Goal: Information Seeking & Learning: Check status

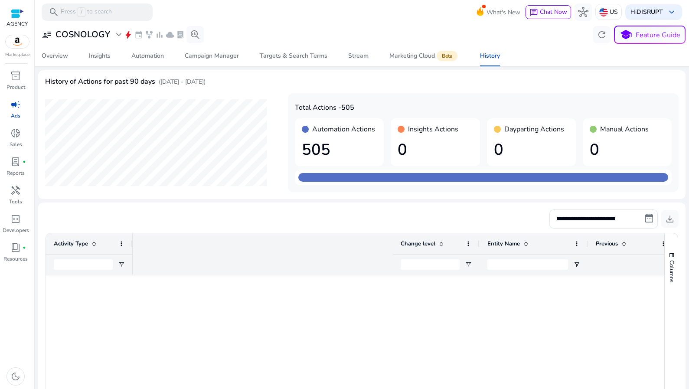
scroll to position [0, 368]
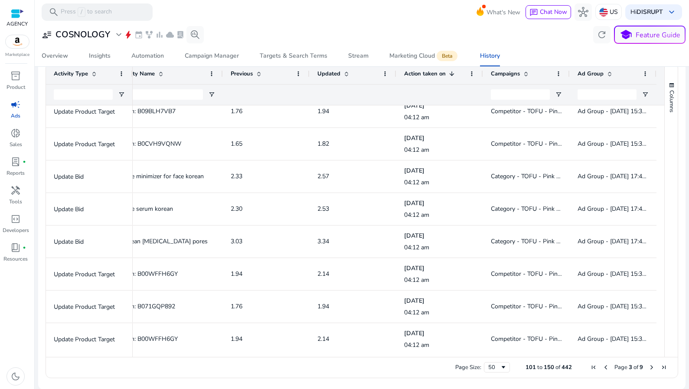
click at [14, 102] on span "campaign" at bounding box center [15, 104] width 10 height 10
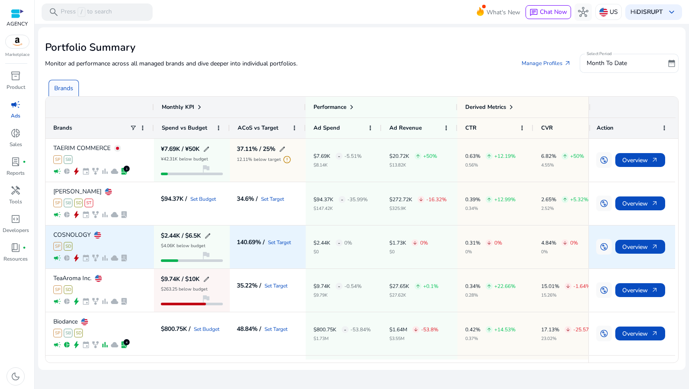
scroll to position [0, 0]
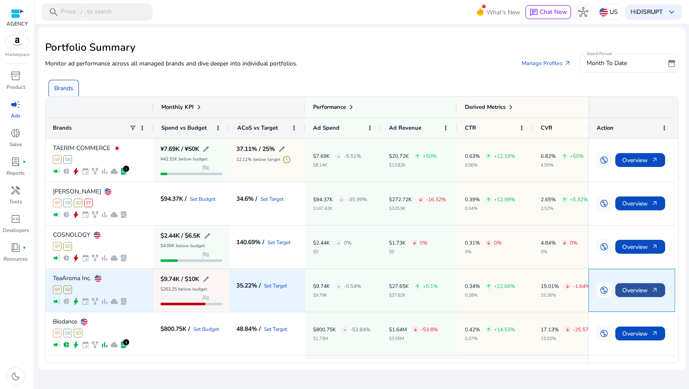
click at [636, 288] on span "Overview arrow_outward" at bounding box center [640, 290] width 36 height 18
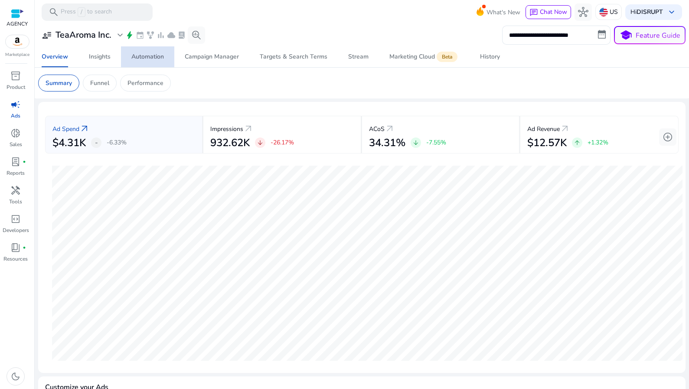
click at [160, 55] on div "Automation" at bounding box center [147, 57] width 33 height 6
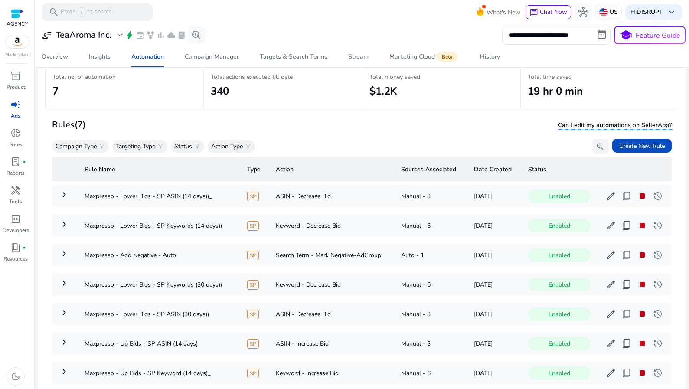
scroll to position [55, 0]
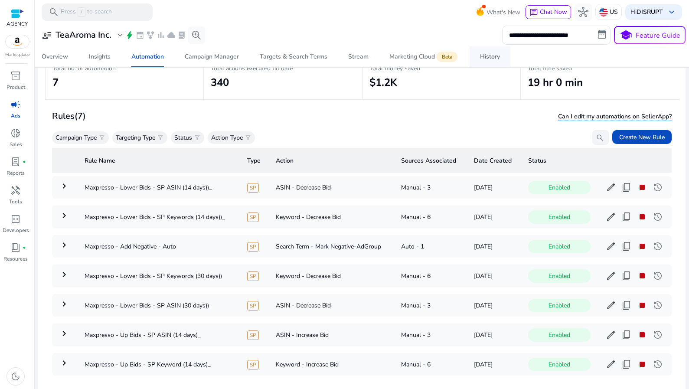
click at [498, 52] on span "History" at bounding box center [490, 56] width 20 height 21
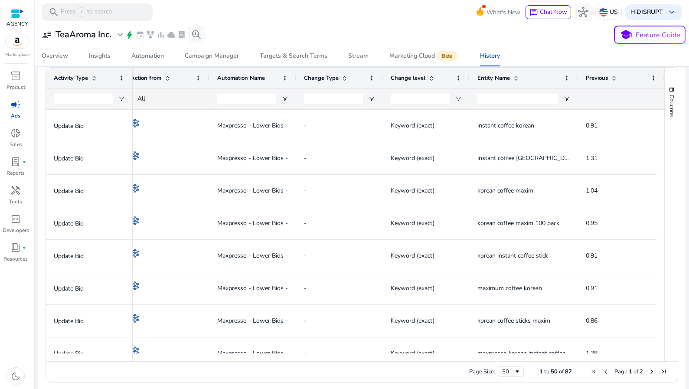
click at [294, 76] on div at bounding box center [295, 78] width 3 height 21
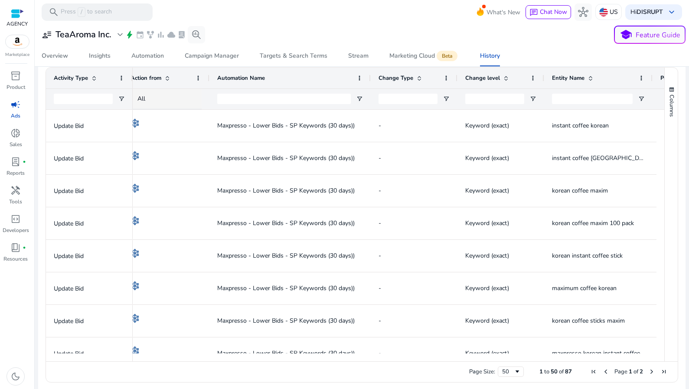
drag, startPoint x: 294, startPoint y: 76, endPoint x: 370, endPoint y: 80, distance: 75.5
click at [371, 81] on div at bounding box center [369, 78] width 3 height 21
drag, startPoint x: 370, startPoint y: 80, endPoint x: 380, endPoint y: 80, distance: 10.0
click at [372, 80] on div at bounding box center [369, 78] width 3 height 21
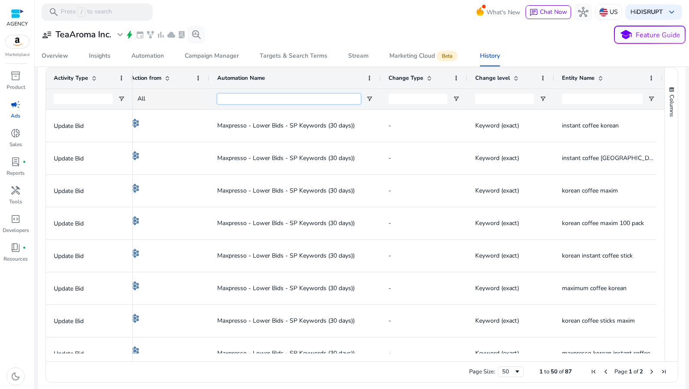
click at [310, 94] on input "Automation Name Filter Input" at bounding box center [288, 99] width 143 height 10
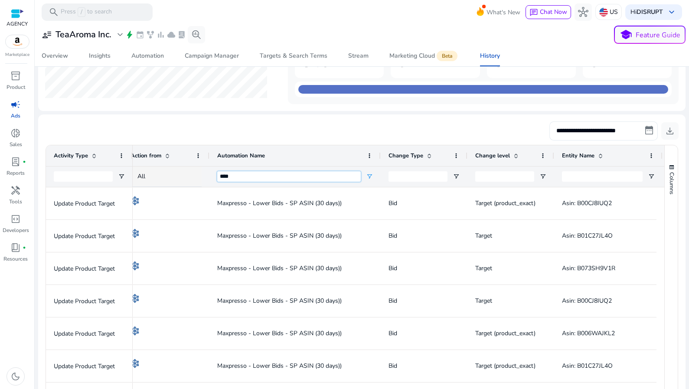
type input "****"
click at [615, 132] on input "**********" at bounding box center [603, 130] width 108 height 19
select select "*"
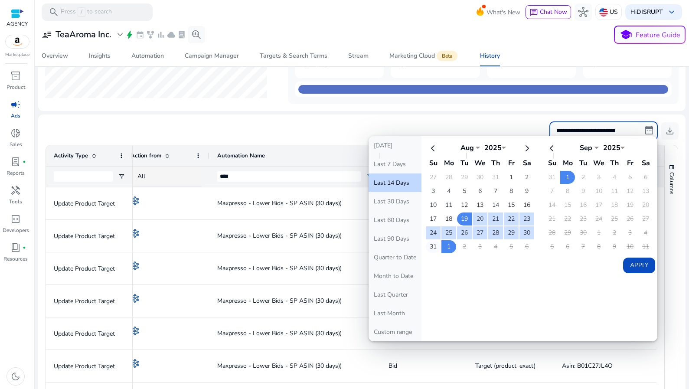
click at [429, 247] on td "31" at bounding box center [433, 246] width 15 height 13
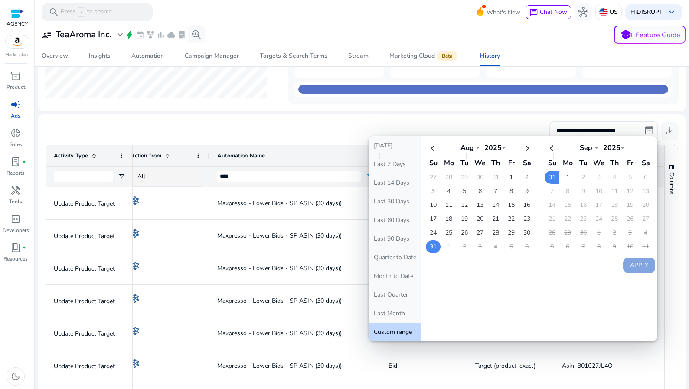
click at [429, 247] on td "31" at bounding box center [433, 246] width 15 height 13
click at [431, 242] on td "31" at bounding box center [433, 246] width 15 height 13
click at [568, 177] on td "1" at bounding box center [567, 177] width 15 height 13
click at [647, 268] on button "Apply" at bounding box center [639, 265] width 32 height 16
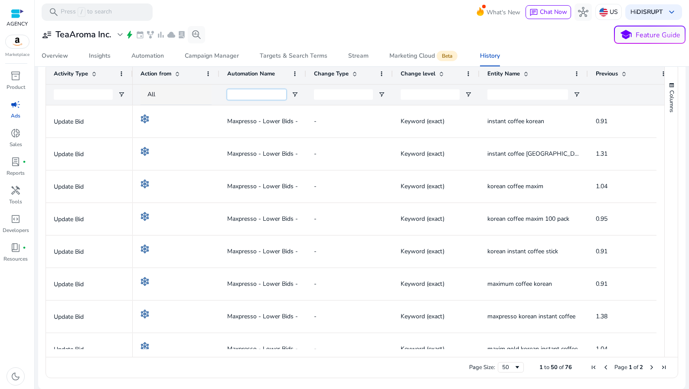
click at [254, 94] on input "Automation Name Filter Input" at bounding box center [256, 94] width 59 height 10
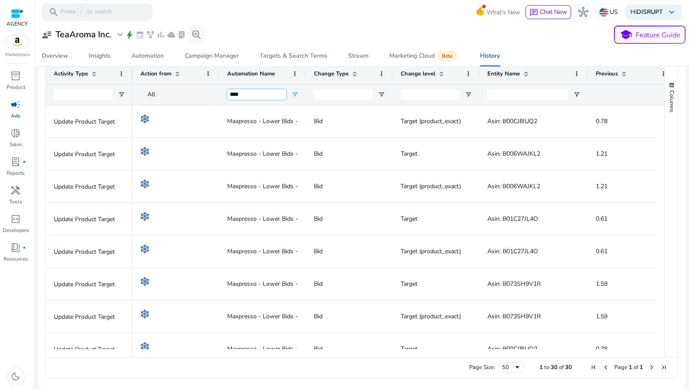
type input "****"
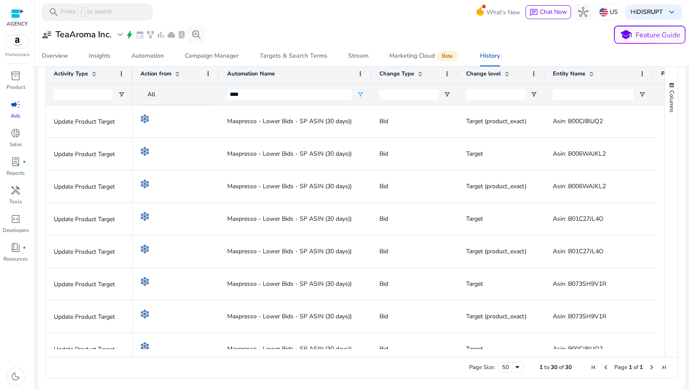
drag, startPoint x: 304, startPoint y: 70, endPoint x: 370, endPoint y: 104, distance: 73.6
click at [370, 104] on div "Activity Type Action from Automation Name" at bounding box center [355, 84] width 618 height 42
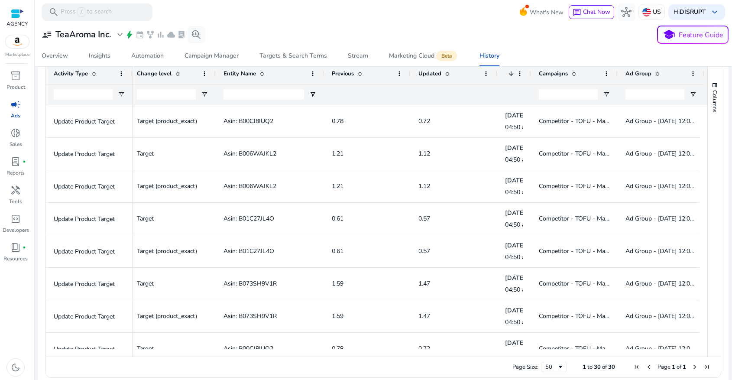
drag, startPoint x: 522, startPoint y: 73, endPoint x: 469, endPoint y: 101, distance: 59.9
click at [469, 101] on div "Automation Name Change level Entity Name" at bounding box center [258, 84] width 909 height 42
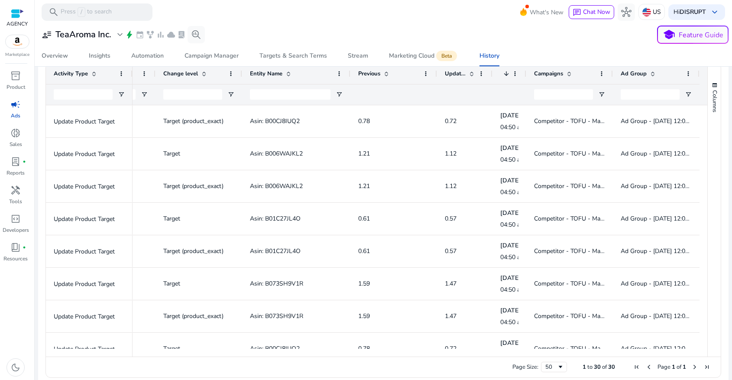
drag, startPoint x: 488, startPoint y: 72, endPoint x: 456, endPoint y: 80, distance: 32.5
click at [456, 80] on div "Updated" at bounding box center [464, 73] width 55 height 21
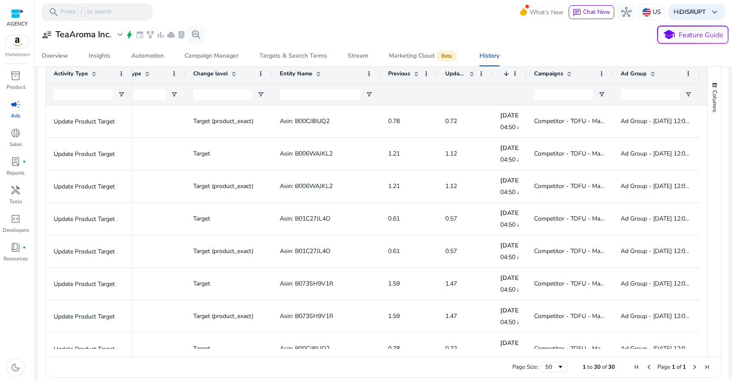
drag, startPoint x: 434, startPoint y: 72, endPoint x: 404, endPoint y: 78, distance: 29.9
click at [404, 78] on div "Previous" at bounding box center [408, 73] width 57 height 21
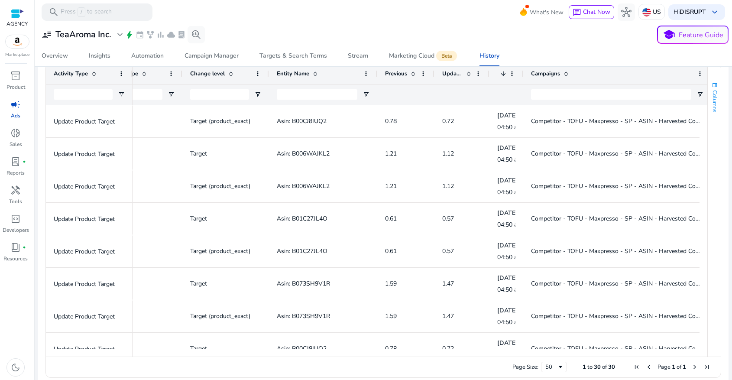
drag, startPoint x: 608, startPoint y: 73, endPoint x: 709, endPoint y: 75, distance: 101.4
click at [688, 75] on div "Activity Type Automation Name Change level" at bounding box center [383, 209] width 675 height 293
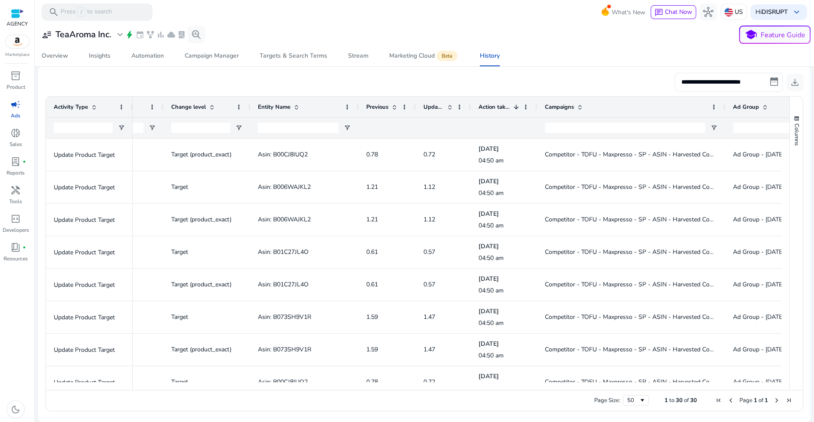
drag, startPoint x: 503, startPoint y: 108, endPoint x: 536, endPoint y: 110, distance: 32.6
click at [536, 110] on div at bounding box center [536, 107] width 3 height 21
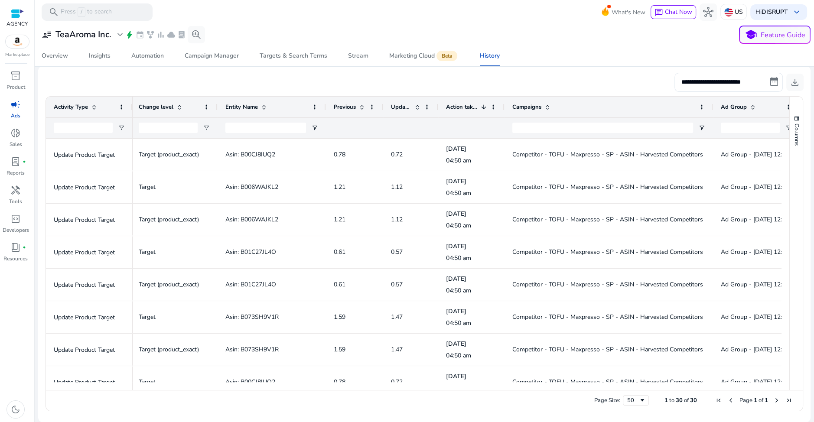
drag, startPoint x: 690, startPoint y: 109, endPoint x: 708, endPoint y: 120, distance: 21.6
click at [688, 120] on div "Change level Entity Name Previous Updated 1" at bounding box center [306, 118] width 1002 height 42
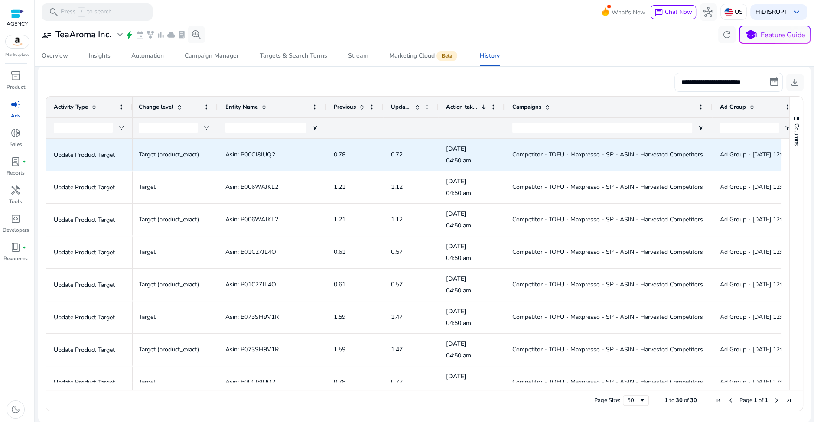
click at [263, 151] on span "Asin: B00CJ8IUQ2" at bounding box center [250, 154] width 50 height 8
copy span "B00CJ8IUQ2"
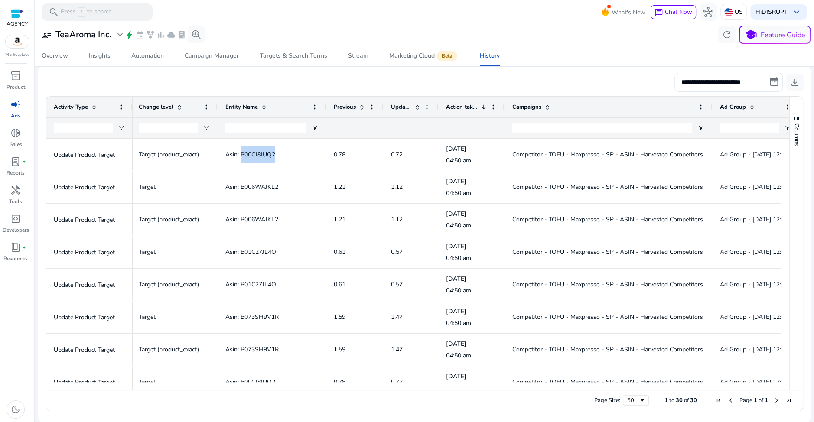
click at [254, 187] on span "Asin: B006WAJKL2" at bounding box center [251, 187] width 53 height 8
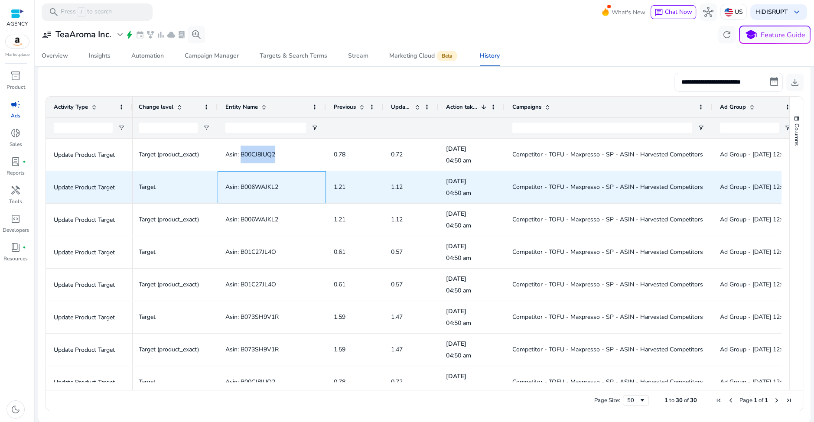
click at [254, 187] on span "Asin: B006WAJKL2" at bounding box center [251, 187] width 53 height 8
copy span "B006WAJKL2"
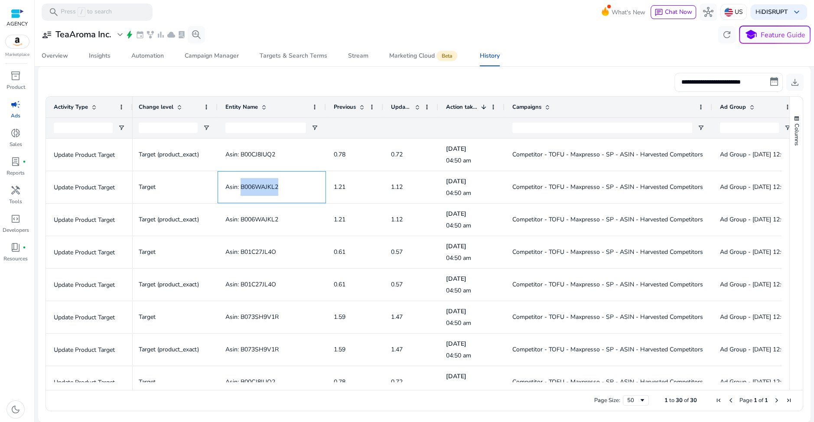
click at [260, 215] on span "Asin: B006WAJKL2" at bounding box center [251, 219] width 53 height 8
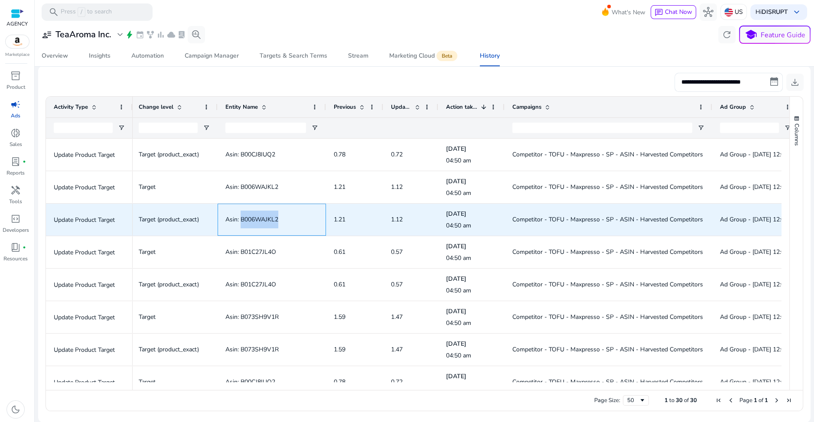
copy span "B006WAJKL2"
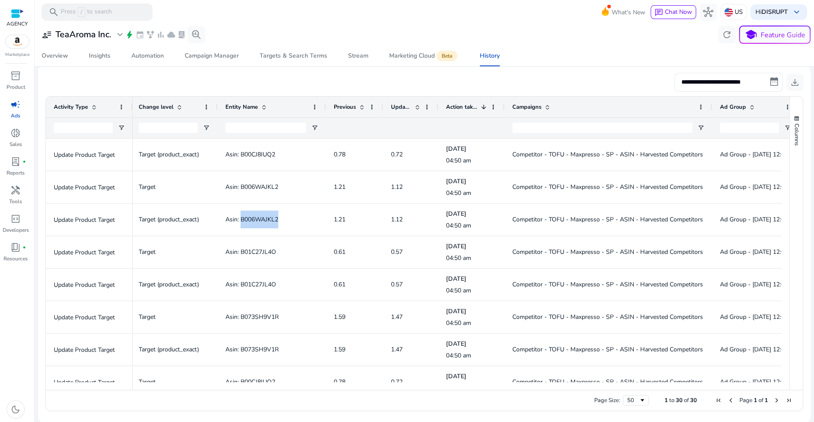
click at [263, 249] on span "Asin: B01C27JL4O" at bounding box center [250, 252] width 51 height 8
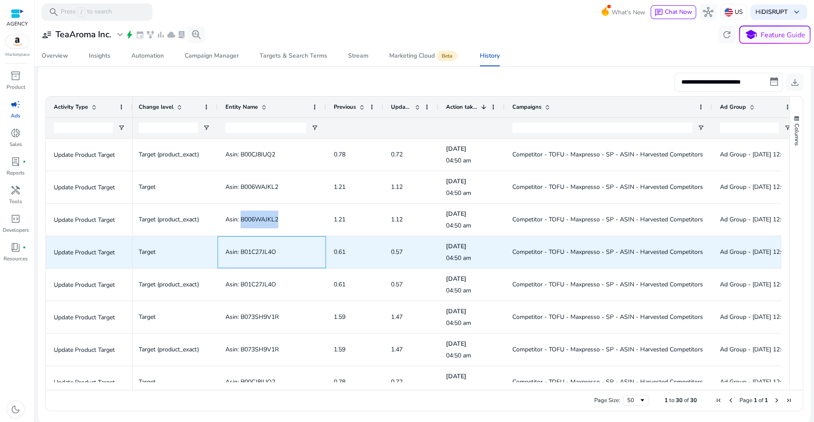
click at [263, 249] on span "Asin: B01C27JL4O" at bounding box center [250, 252] width 51 height 8
copy span "B01C27JL4O"
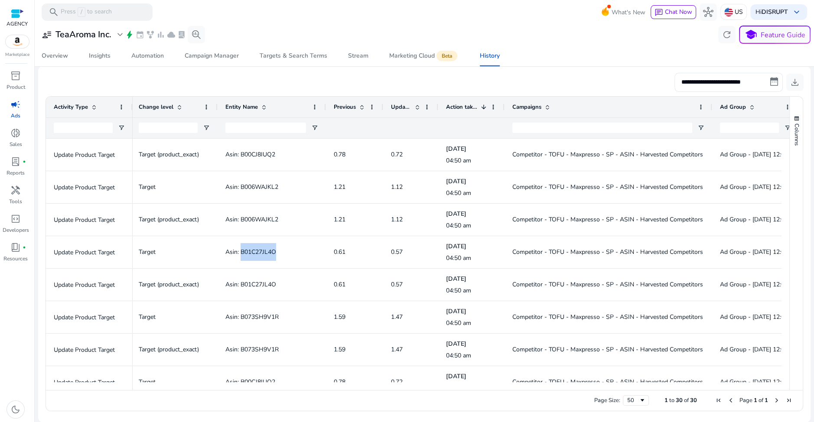
click at [251, 281] on span "Asin: B01C27JL4O" at bounding box center [250, 284] width 51 height 8
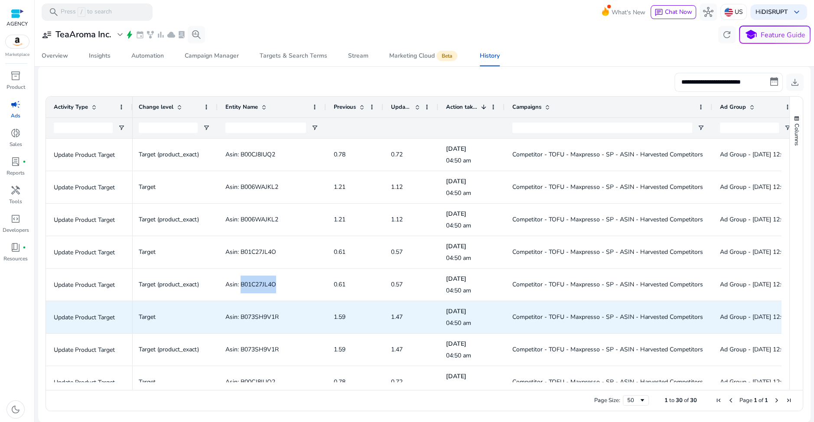
click at [259, 321] on span "Asin: B073SH9V1R" at bounding box center [271, 317] width 93 height 18
copy span "B073SH9V1R"
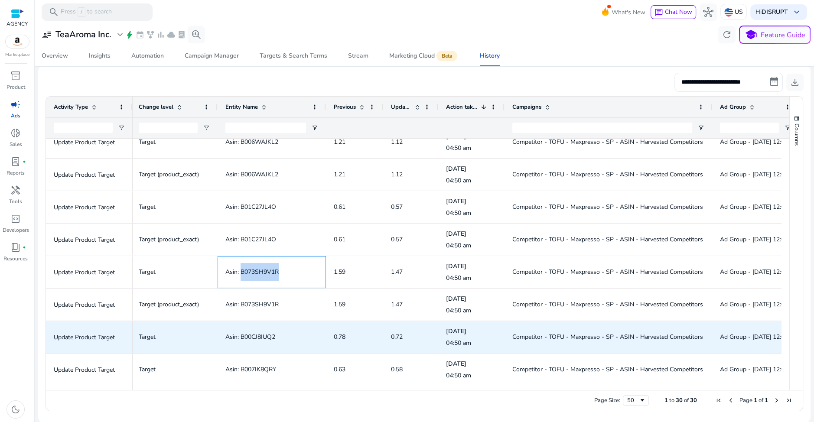
scroll to position [53, 0]
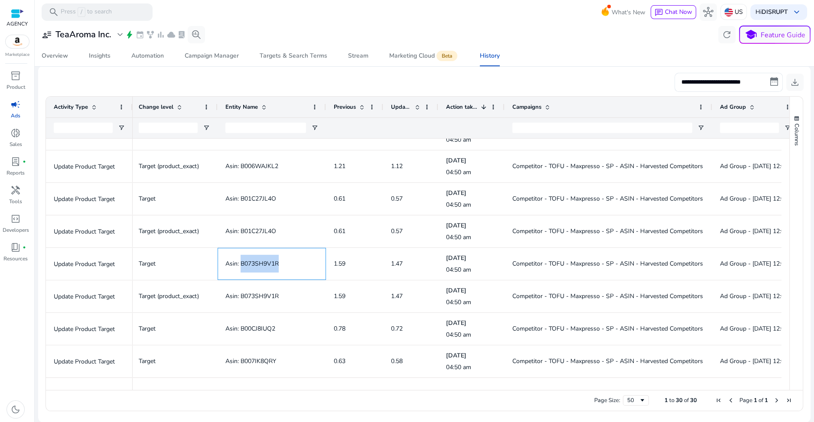
click at [261, 328] on span "Asin: B00CJ8IUQ2" at bounding box center [250, 329] width 50 height 8
copy span "B00CJ8IUQ2"
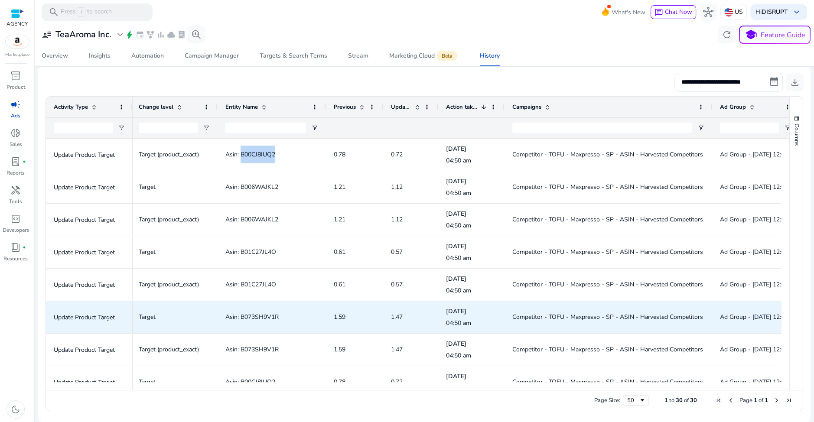
scroll to position [2, 0]
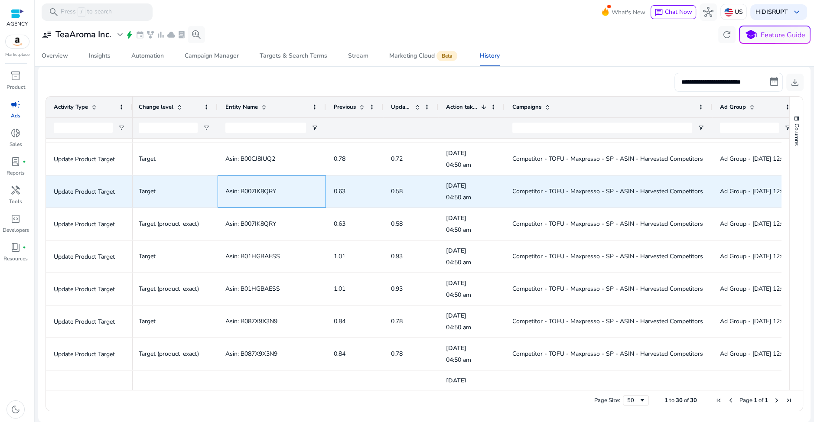
click at [252, 189] on span "Asin: B007IK8QRY" at bounding box center [250, 191] width 51 height 8
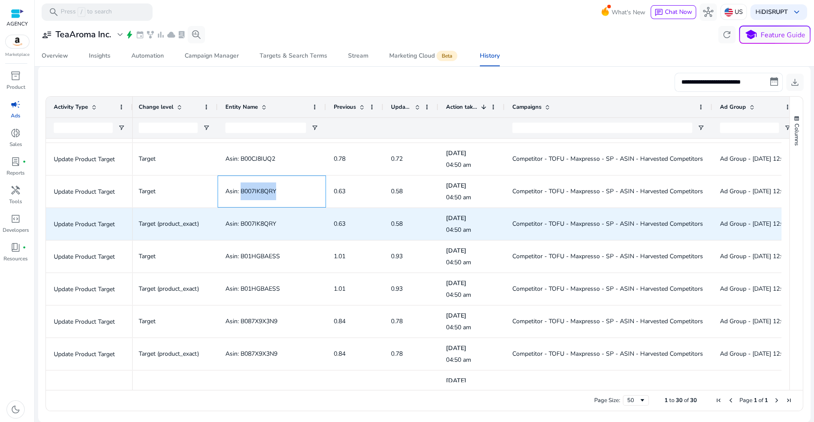
copy span "B007IK8QRY"
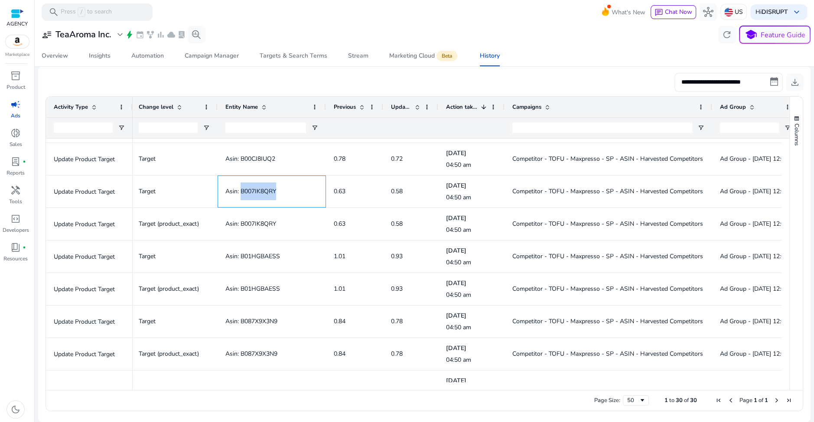
click at [267, 255] on span "Asin: B01HGBAESS" at bounding box center [252, 256] width 55 height 8
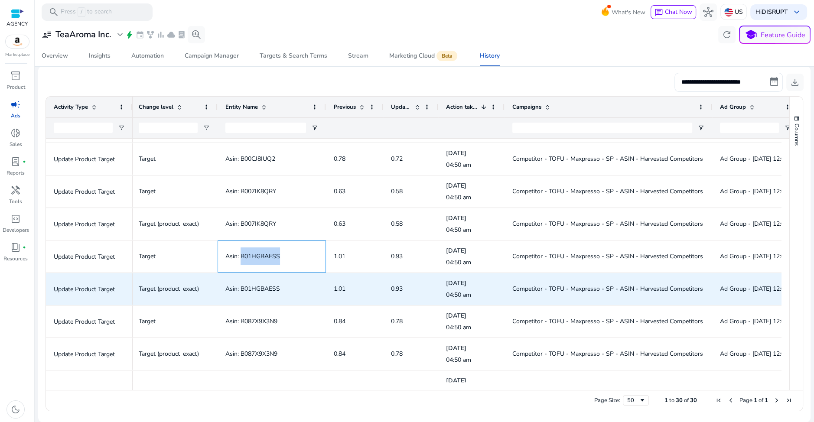
copy span "B01HGBAESS"
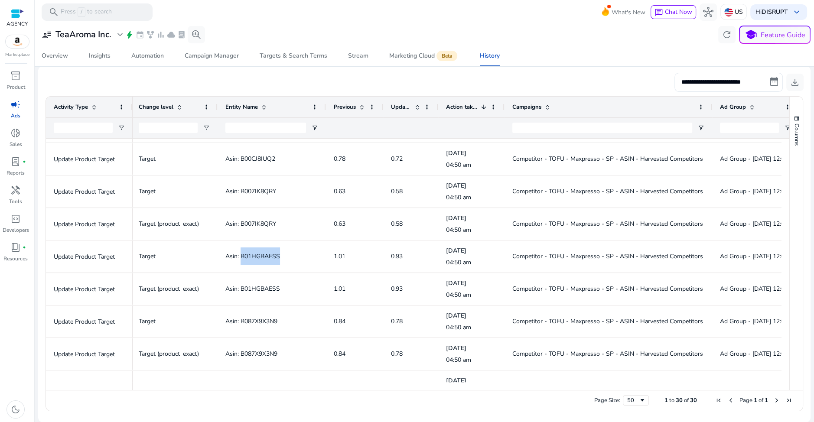
click at [267, 319] on span "Asin: B087X9X3N9" at bounding box center [251, 321] width 52 height 8
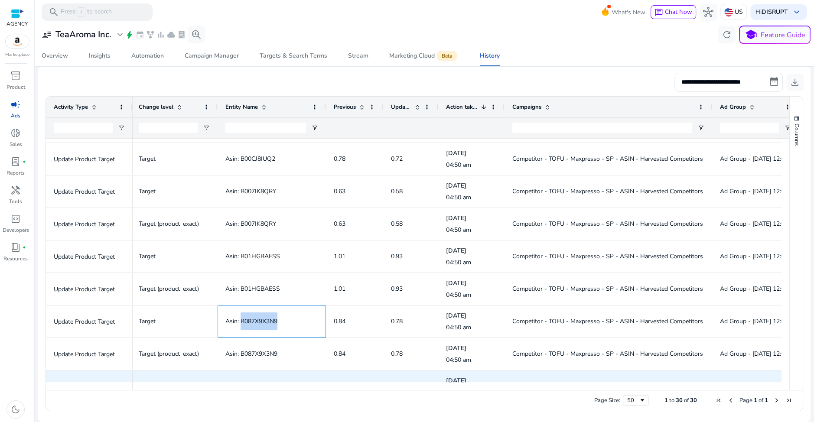
copy span "B087X9X3N9"
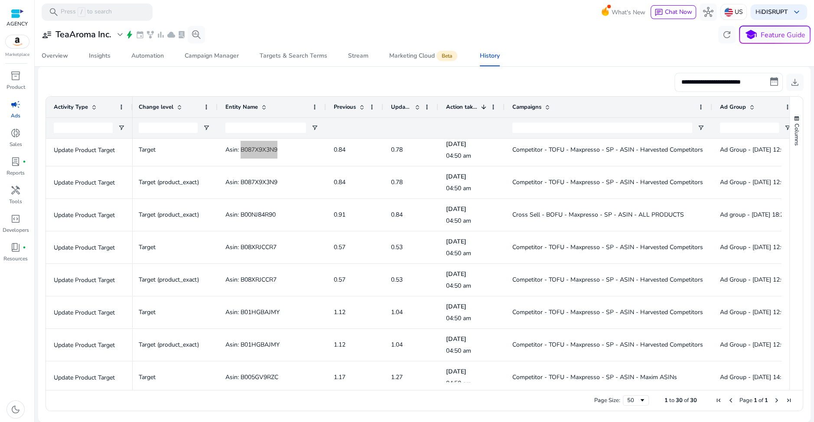
scroll to position [393, 0]
click at [267, 215] on span "Asin: B00NJ84R90" at bounding box center [250, 216] width 50 height 8
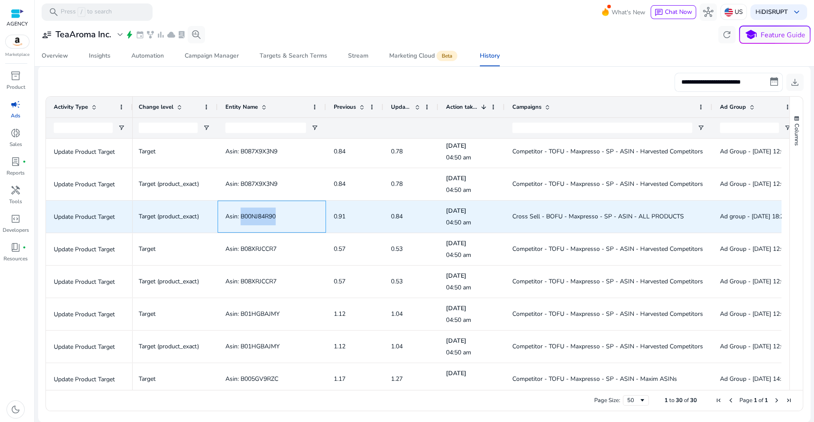
click at [267, 215] on span "Asin: B00NJ84R90" at bounding box center [250, 216] width 50 height 8
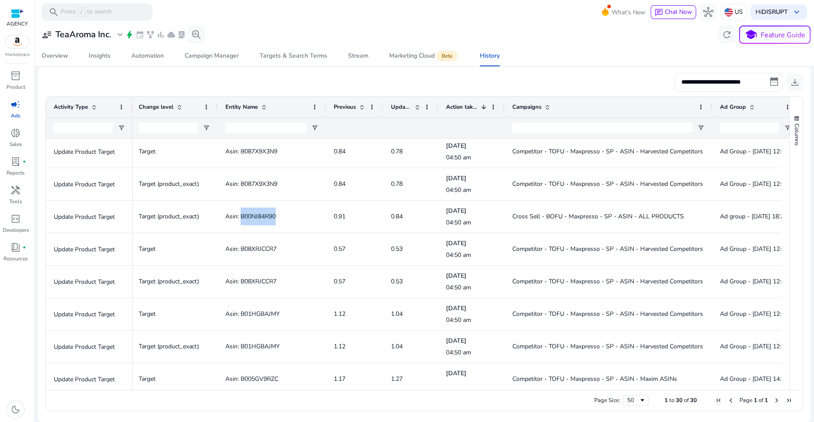
click at [257, 245] on span "Asin: B08XRJCCR7" at bounding box center [250, 249] width 51 height 8
click at [267, 312] on span "Asin: B01HGBAJMY" at bounding box center [252, 314] width 54 height 8
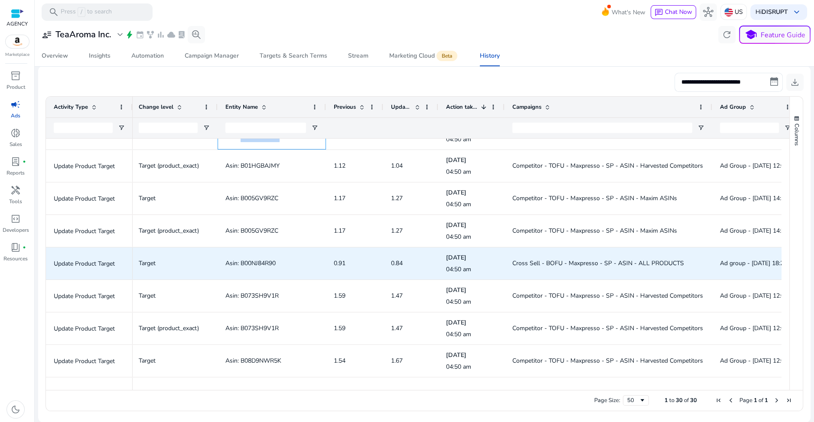
scroll to position [575, 0]
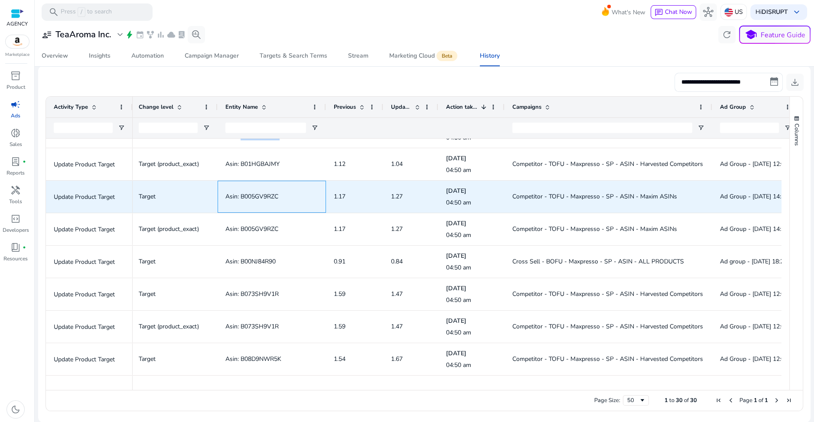
click at [257, 195] on span "Asin: B005GV9RZC" at bounding box center [251, 196] width 53 height 8
copy span "B005GV9RZC"
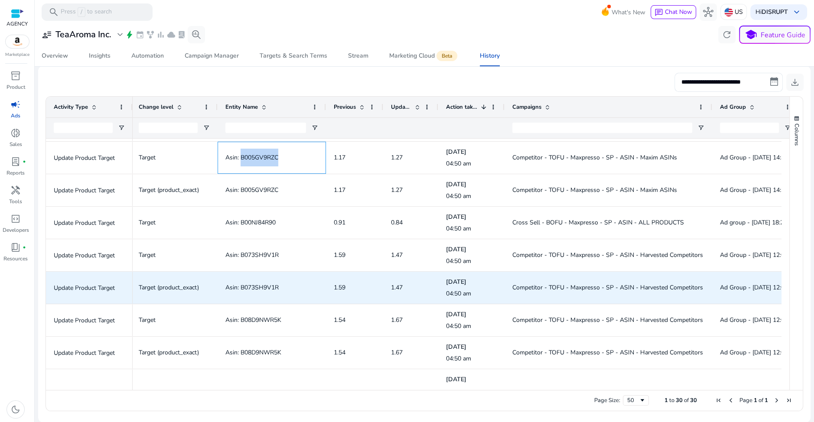
scroll to position [615, 0]
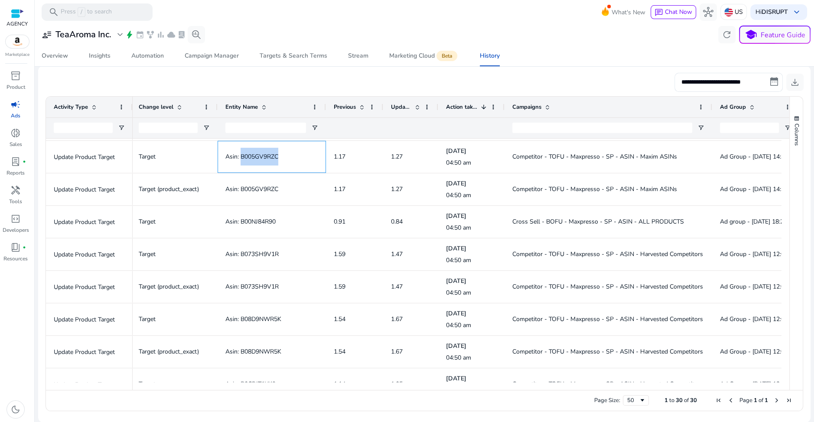
click at [257, 218] on span "Asin: B00NJ84R90" at bounding box center [250, 222] width 50 height 8
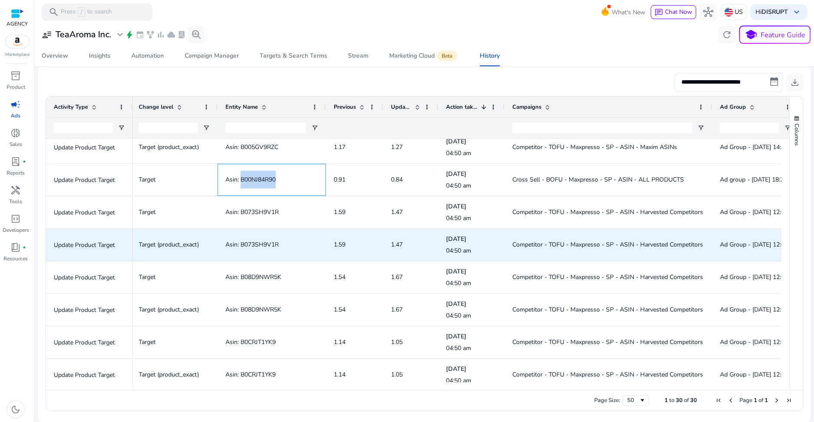
scroll to position [671, 0]
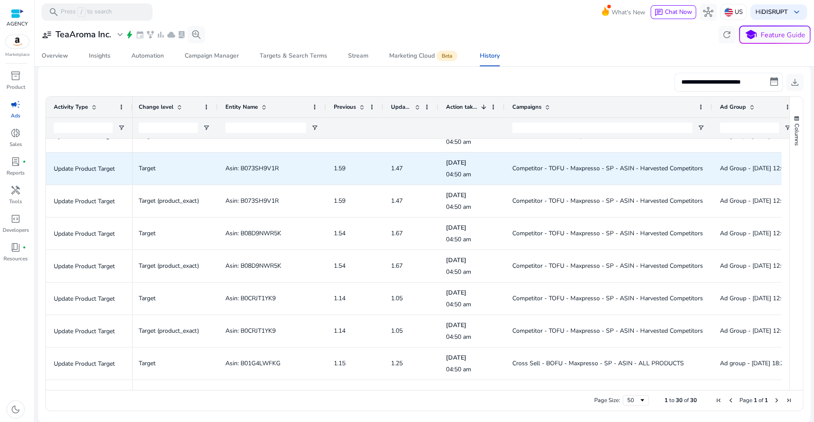
click at [255, 168] on span "Asin: B073SH9V1R" at bounding box center [251, 168] width 53 height 8
copy span "B073SH9V1R"
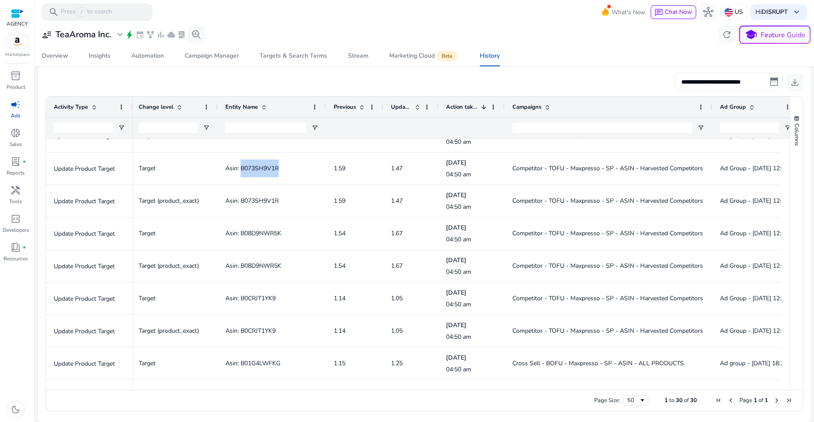
click at [259, 233] on span "Asin: B08D9NWR5K" at bounding box center [253, 233] width 56 height 8
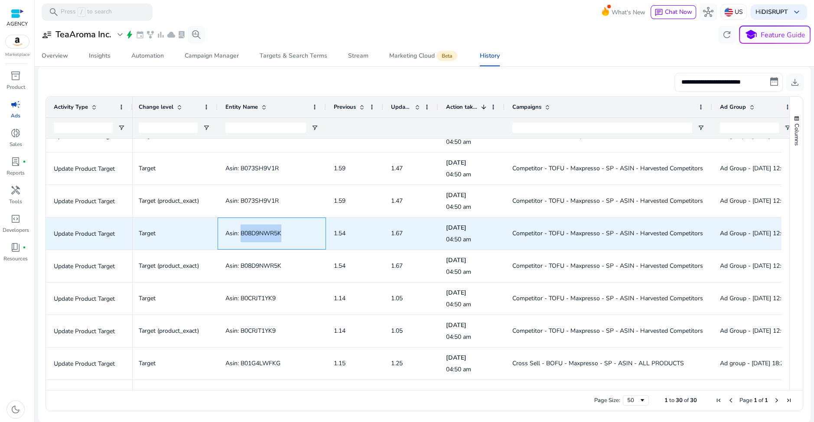
click at [259, 233] on span "Asin: B08D9NWR5K" at bounding box center [253, 233] width 56 height 8
copy span "B08D9NWR5K"
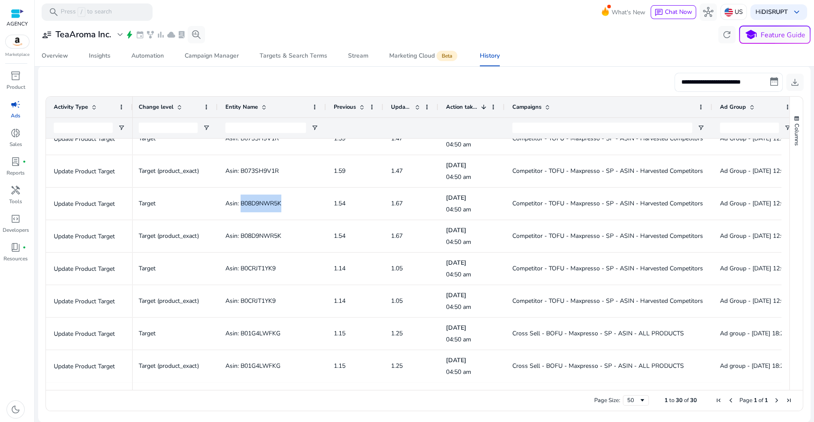
click at [267, 237] on span "Asin: B08D9NWR5K" at bounding box center [253, 236] width 56 height 8
copy span "B08D9NWR5K"
click at [262, 270] on span "Asin: B0CRJT1YK9" at bounding box center [250, 268] width 50 height 8
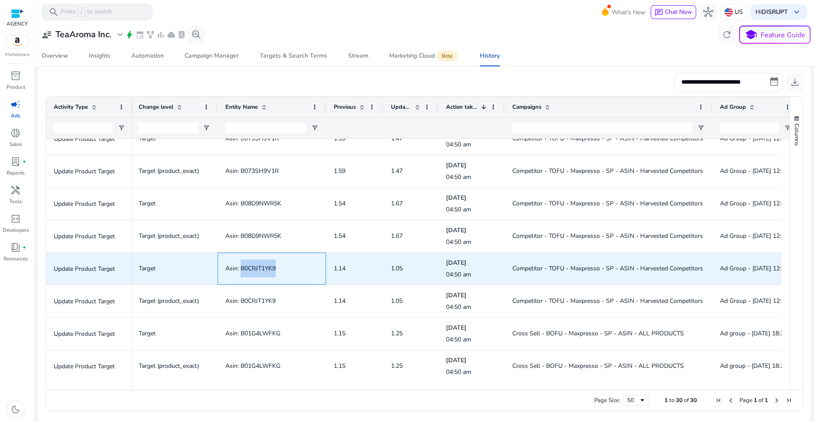
copy span "B0CRJT1YK9"
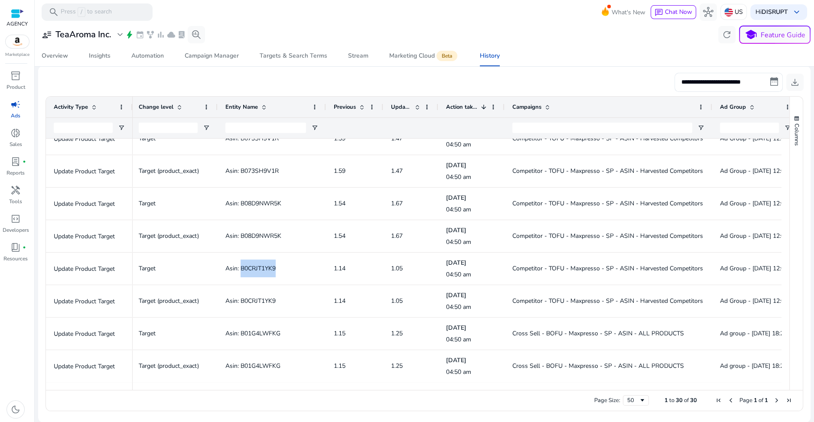
click at [267, 333] on span "Asin: B01G4LWFKG" at bounding box center [252, 333] width 55 height 8
copy span "B01G4LWFKG"
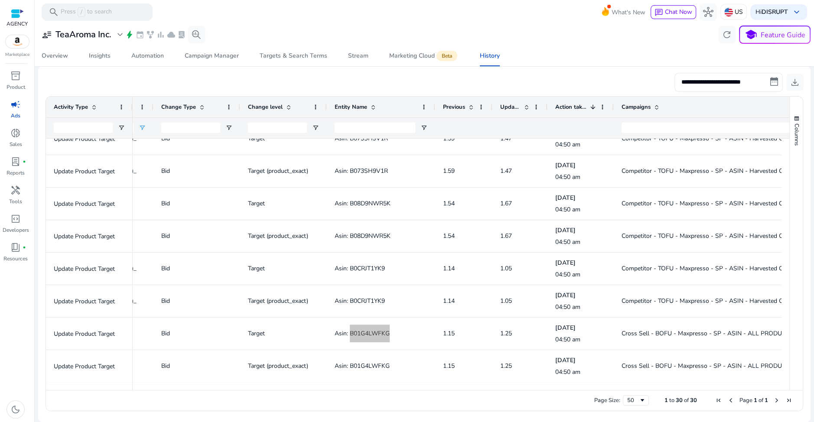
scroll to position [0, 190]
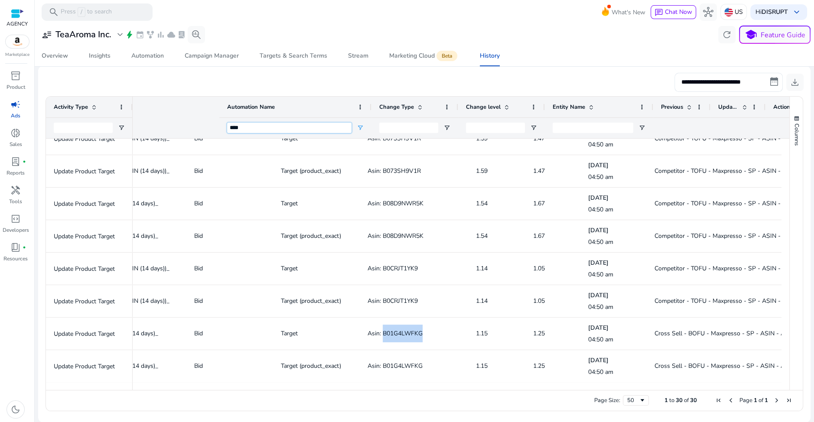
click at [232, 128] on input "****" at bounding box center [289, 128] width 124 height 10
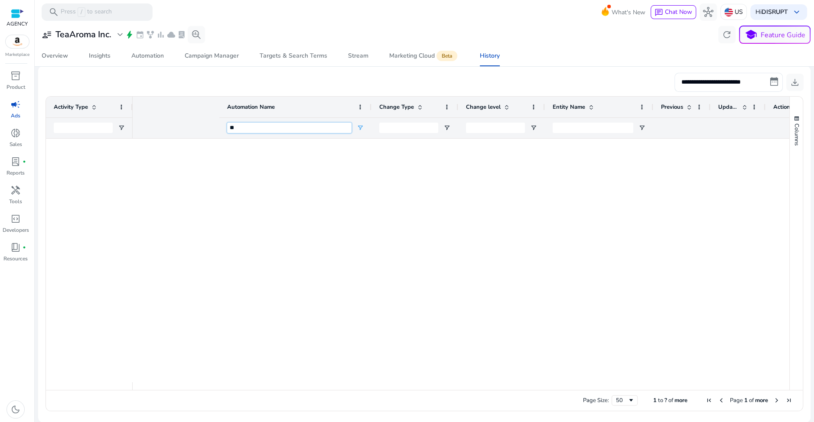
scroll to position [0, 0]
type input "*"
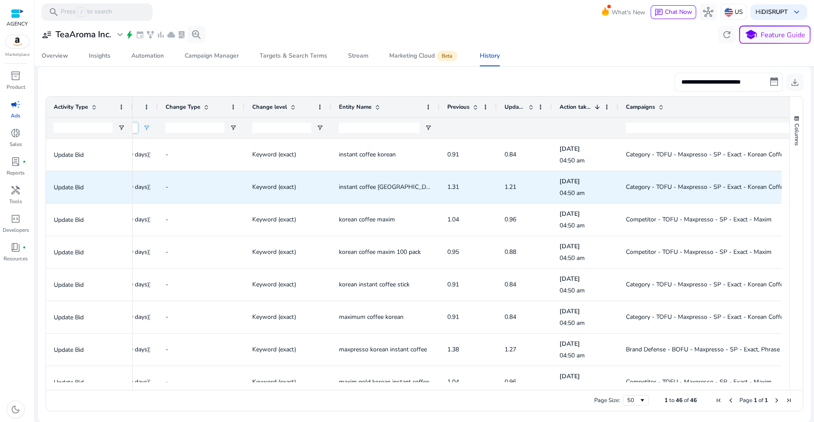
scroll to position [0, 219]
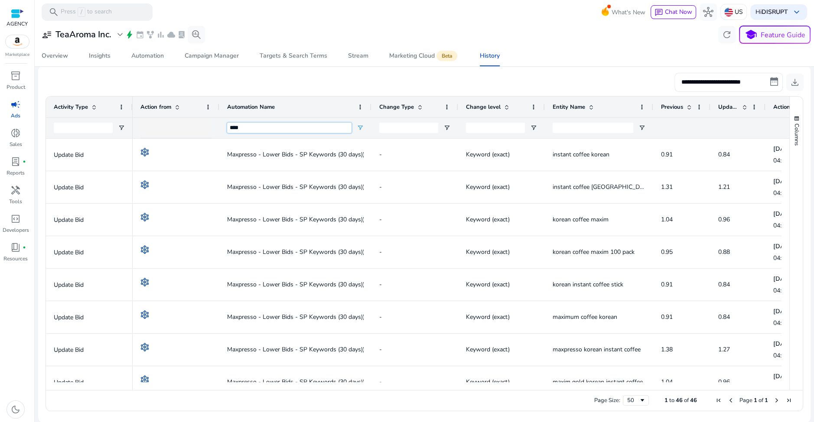
click at [227, 128] on input "****" at bounding box center [289, 128] width 124 height 10
click at [239, 127] on input "****" at bounding box center [289, 128] width 124 height 10
type input "****"
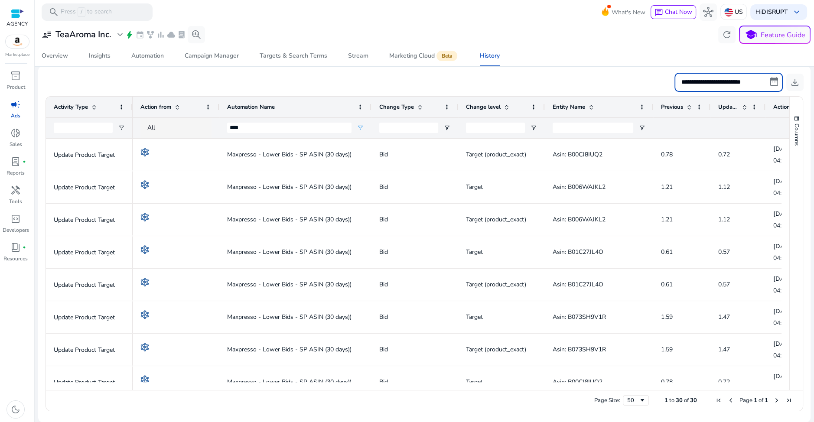
click at [756, 81] on input "**********" at bounding box center [728, 82] width 108 height 19
select select "*"
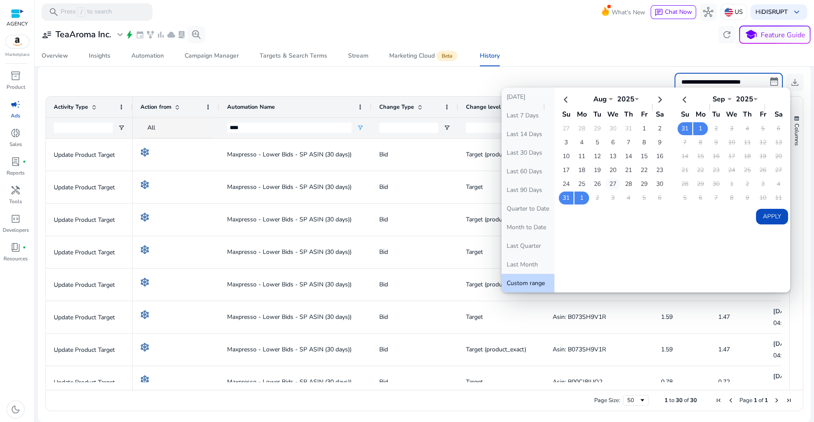
click at [614, 181] on td "27" at bounding box center [612, 184] width 15 height 13
click at [654, 179] on td "30" at bounding box center [659, 184] width 15 height 13
click at [771, 209] on button "Apply" at bounding box center [772, 217] width 32 height 16
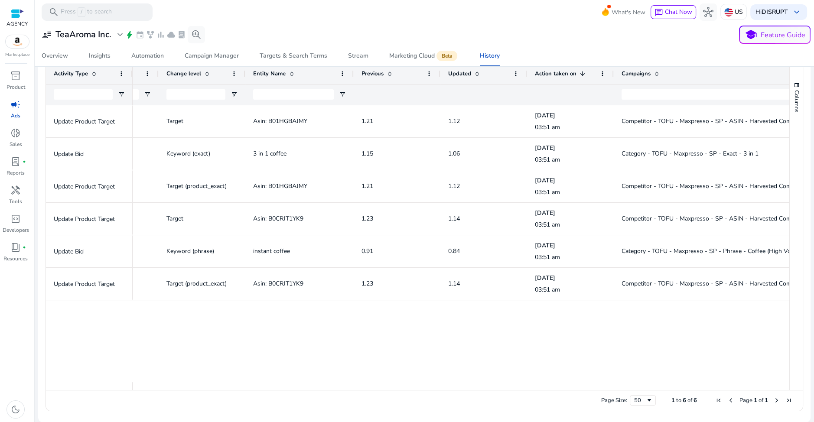
drag, startPoint x: 699, startPoint y: 72, endPoint x: 832, endPoint y: 90, distance: 134.2
click at [813, 90] on html "**********" at bounding box center [407, 211] width 814 height 422
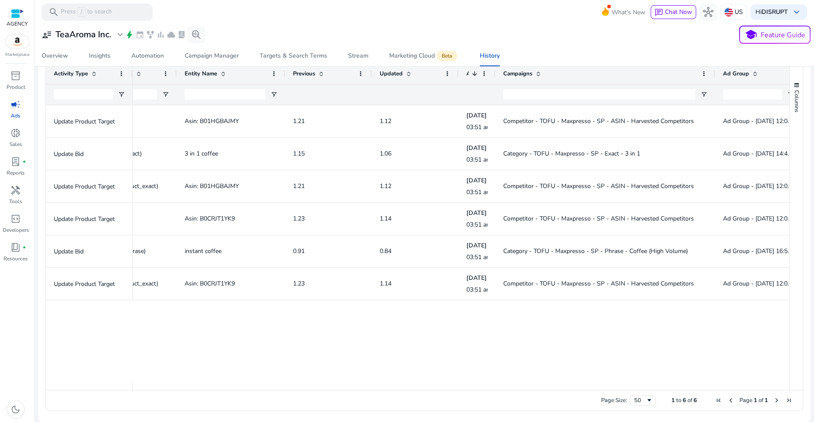
drag, startPoint x: 479, startPoint y: 72, endPoint x: 429, endPoint y: 88, distance: 52.8
click at [429, 88] on div "Change level Entity Name Previous Updated 1" at bounding box center [316, 84] width 972 height 42
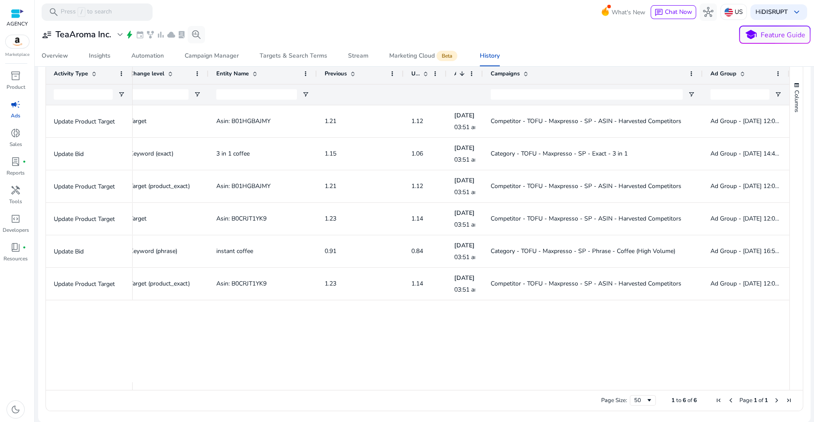
drag, startPoint x: 456, startPoint y: 72, endPoint x: 413, endPoint y: 74, distance: 43.8
click at [413, 74] on div "Updated" at bounding box center [424, 73] width 43 height 21
drag, startPoint x: 390, startPoint y: 70, endPoint x: 383, endPoint y: 71, distance: 6.5
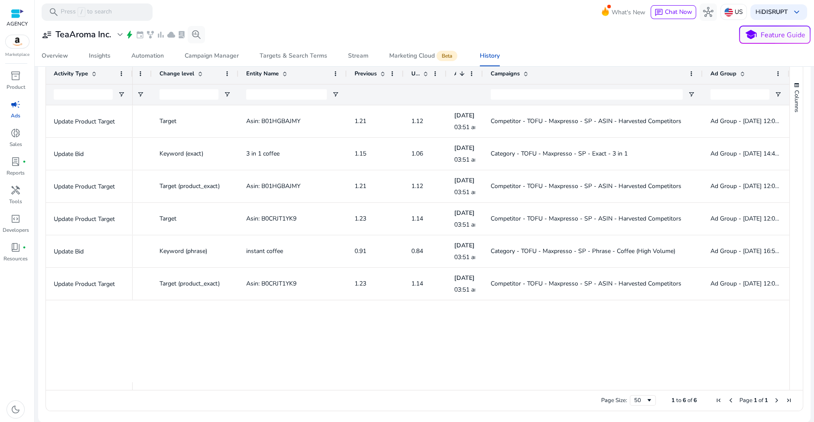
drag, startPoint x: 399, startPoint y: 70, endPoint x: 369, endPoint y: 72, distance: 30.0
click at [369, 72] on div "Previous" at bounding box center [375, 73] width 57 height 21
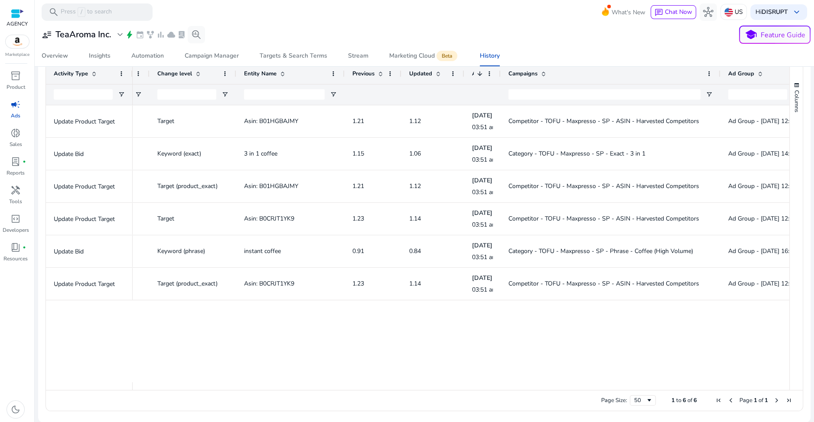
drag, startPoint x: 442, startPoint y: 72, endPoint x: 462, endPoint y: 84, distance: 22.9
click at [462, 84] on div "Change level Entity Name Previous Updated 1" at bounding box center [347, 84] width 917 height 42
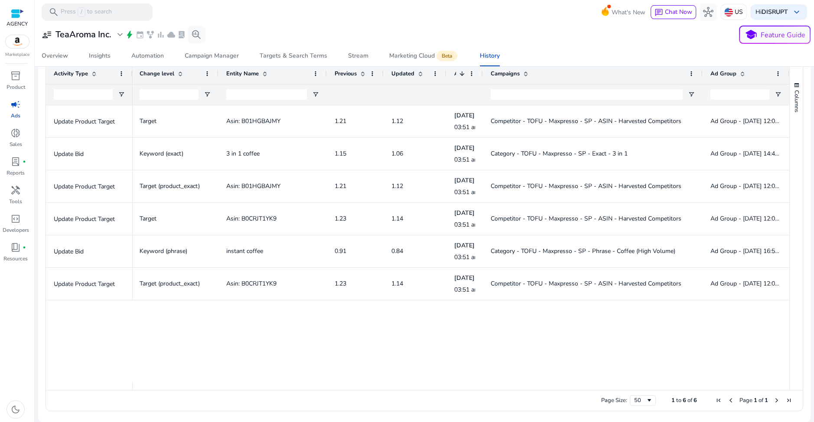
drag, startPoint x: 323, startPoint y: 72, endPoint x: 299, endPoint y: 70, distance: 24.3
click at [299, 70] on div "Entity Name" at bounding box center [272, 73] width 108 height 21
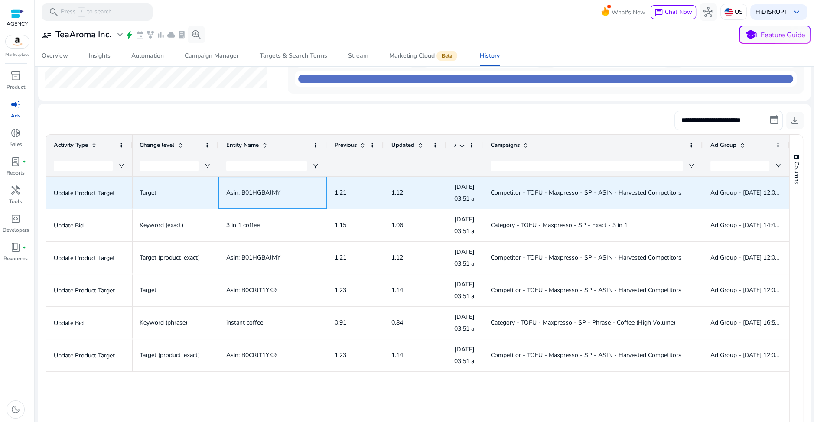
click at [255, 190] on span "Asin: B01HGBAJMY" at bounding box center [253, 193] width 54 height 8
copy span "B01HGBAJMY"
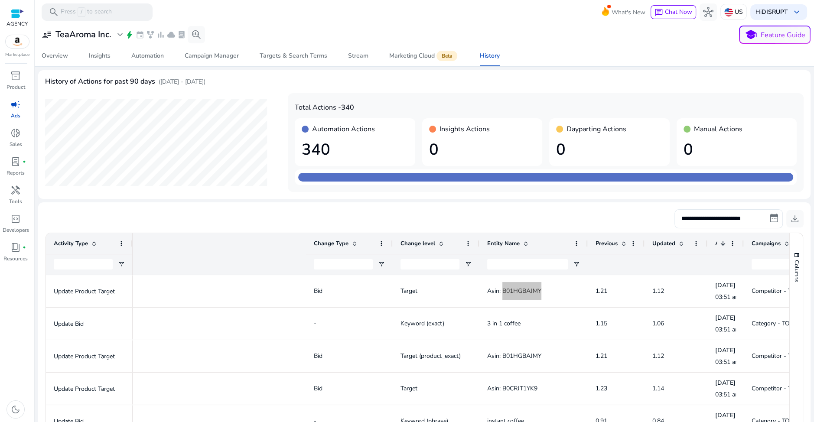
scroll to position [0, 263]
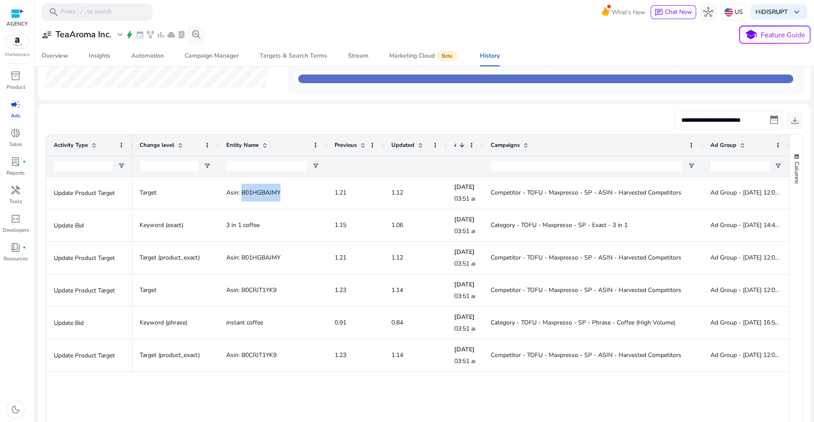
click at [238, 221] on span "3 in 1 coffee" at bounding box center [242, 225] width 33 height 8
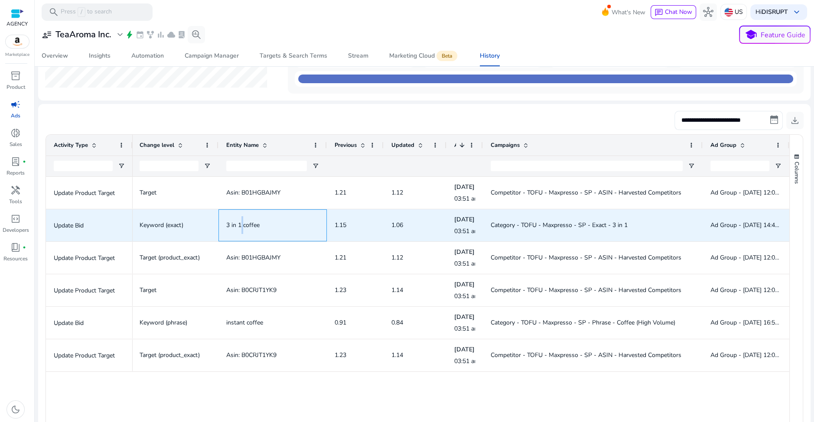
click at [239, 223] on span "3 in 1 coffee" at bounding box center [242, 225] width 33 height 8
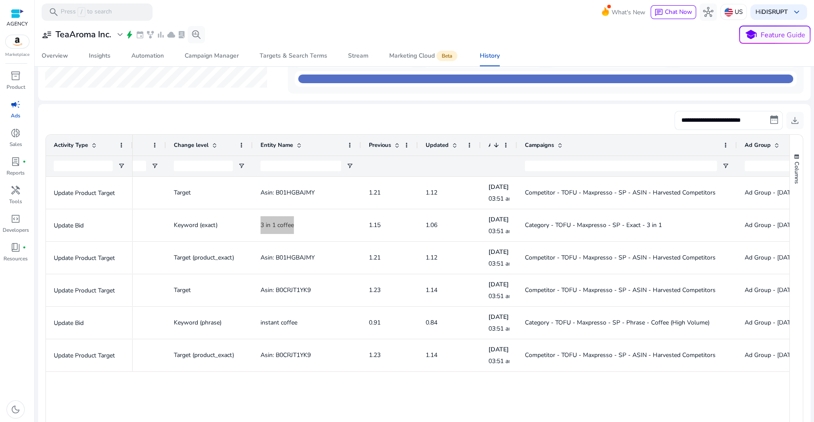
scroll to position [0, 0]
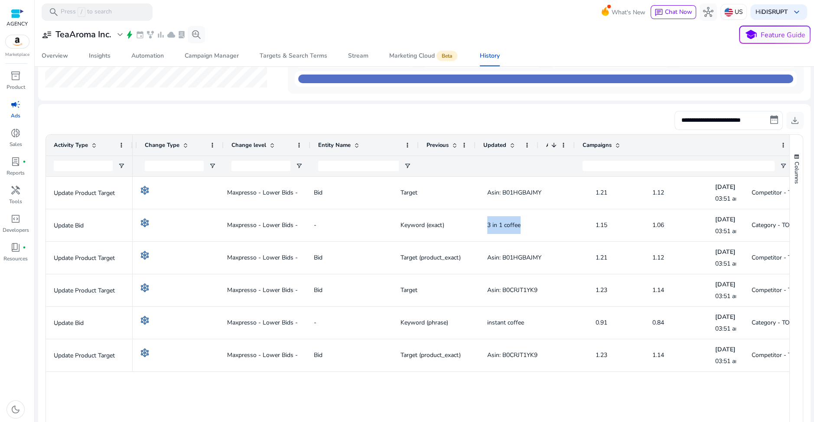
click at [530, 192] on span "Asin: B01HGBAJMY" at bounding box center [514, 193] width 54 height 8
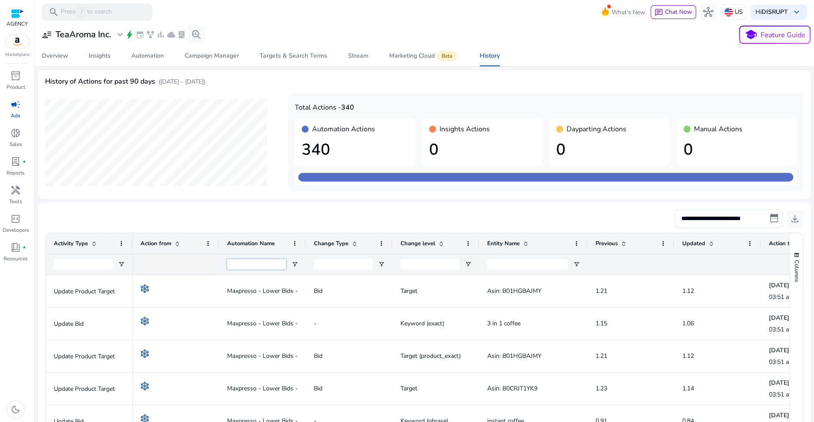
click at [241, 260] on input "Automation Name Filter Input" at bounding box center [256, 264] width 59 height 10
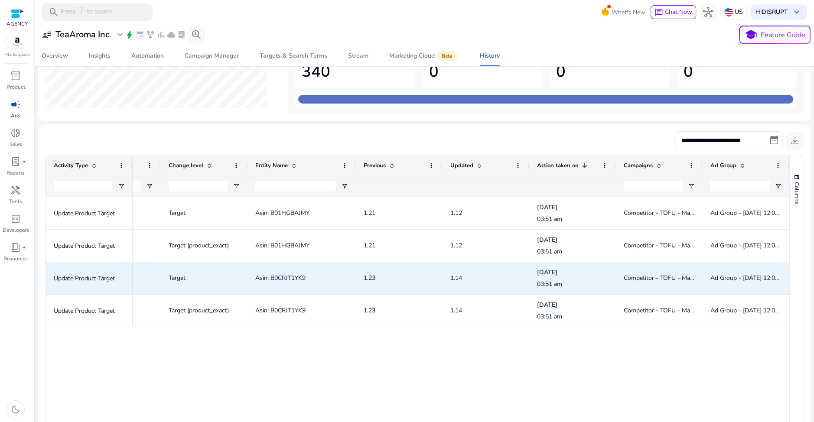
click at [289, 277] on span "Asin: B0CRJT1YK9" at bounding box center [280, 278] width 50 height 8
copy span "B0CRJT1YK9"
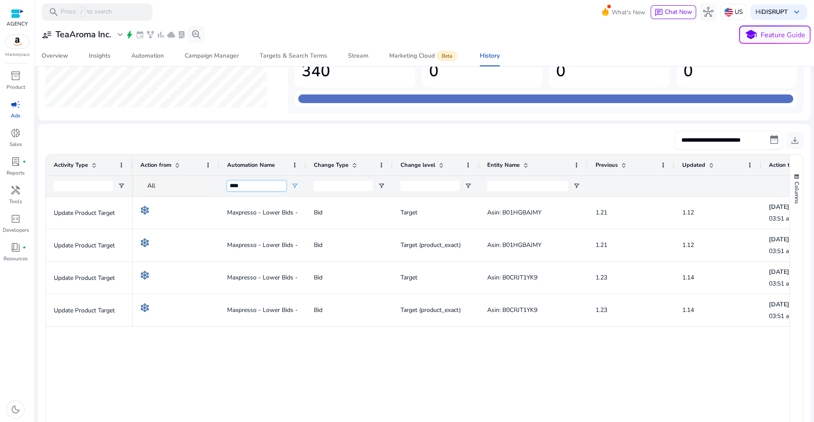
click at [235, 184] on input "****" at bounding box center [256, 186] width 59 height 10
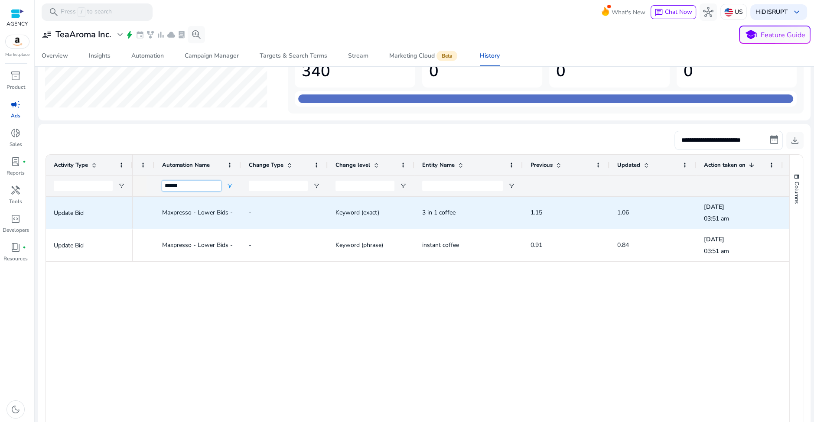
scroll to position [0, 102]
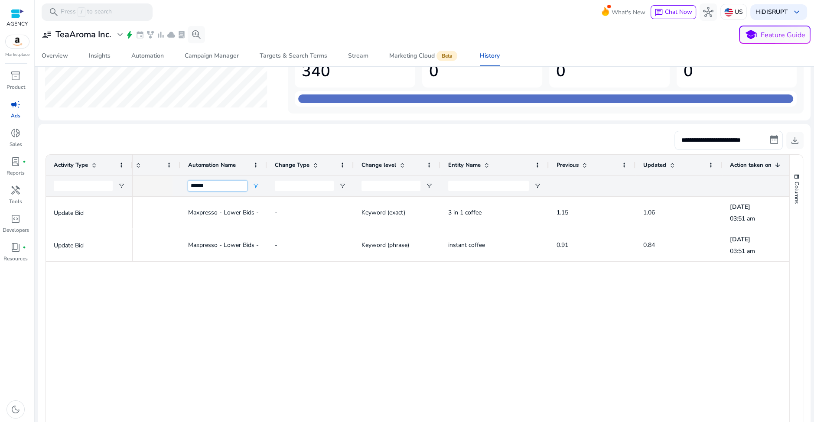
type input "******"
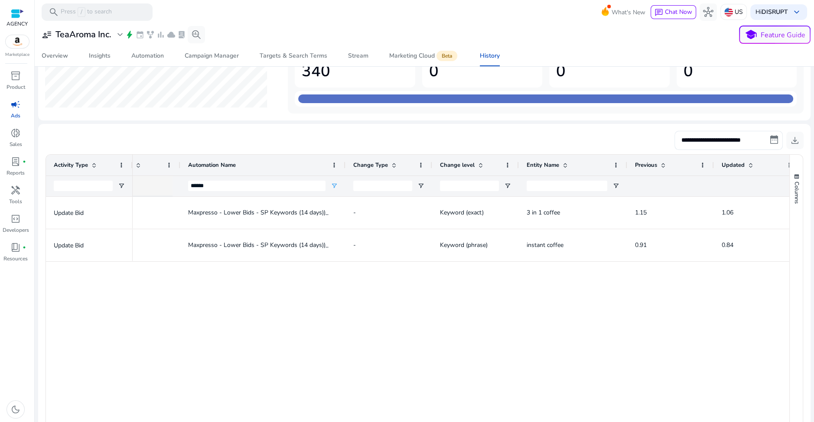
drag, startPoint x: 265, startPoint y: 164, endPoint x: 343, endPoint y: 198, distance: 85.6
click at [343, 198] on div "Activity Type Automation Name Change Type 1" at bounding box center [417, 318] width 743 height 327
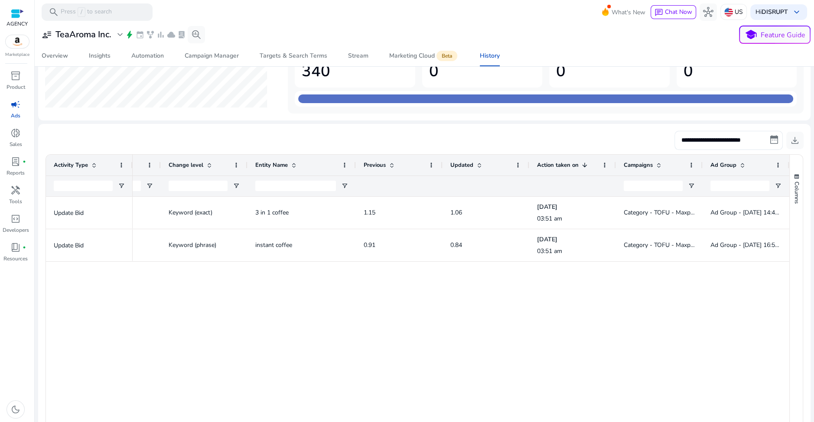
click at [270, 245] on span "instant coffee" at bounding box center [273, 245] width 37 height 8
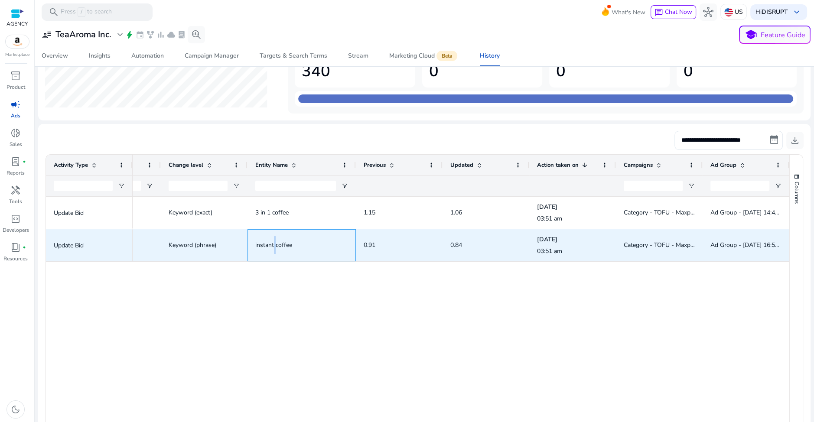
click at [270, 245] on span "instant coffee" at bounding box center [273, 245] width 37 height 8
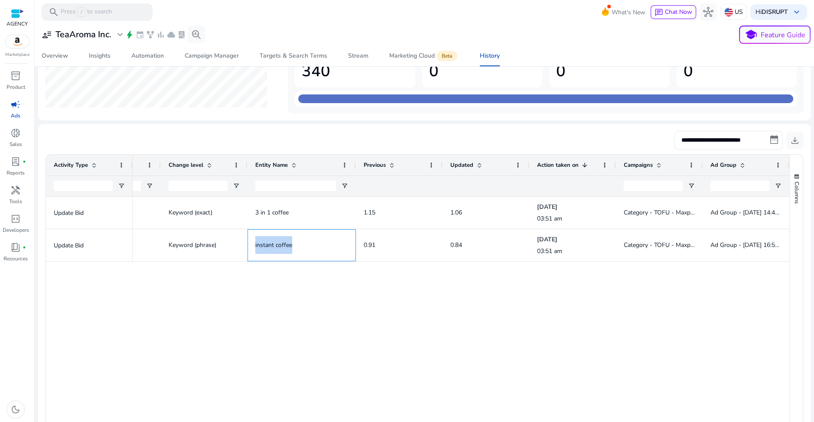
copy span "instant coffee"
drag, startPoint x: 699, startPoint y: 165, endPoint x: 756, endPoint y: 167, distance: 56.8
click at [756, 167] on div at bounding box center [754, 165] width 3 height 21
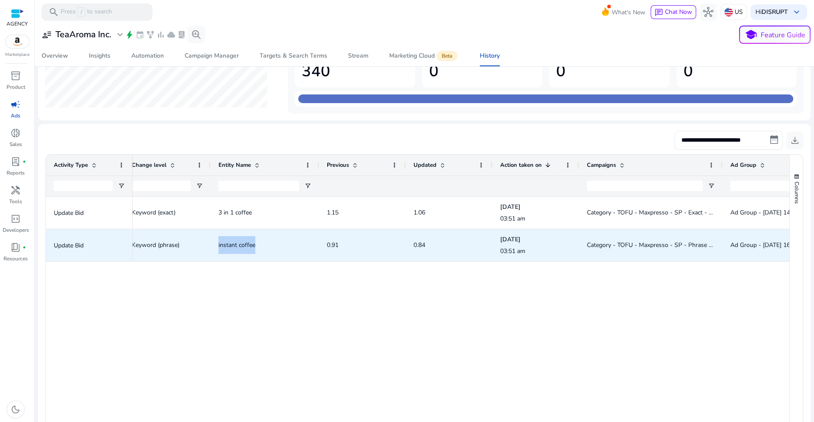
scroll to position [0, 369]
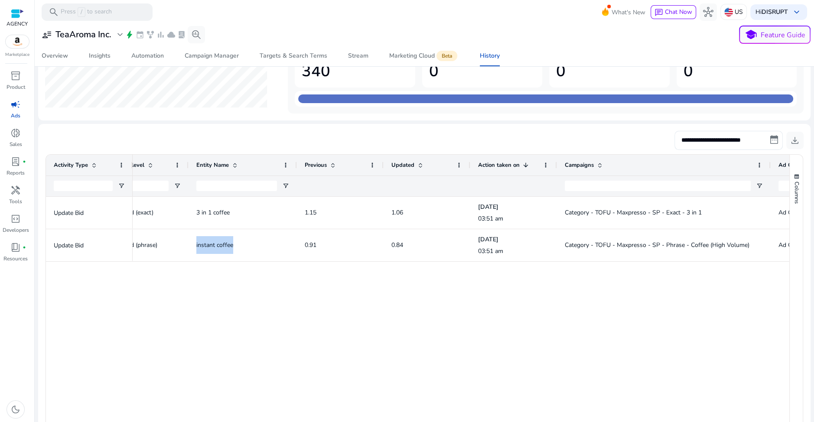
drag, startPoint x: 698, startPoint y: 163, endPoint x: 768, endPoint y: 162, distance: 70.2
click at [768, 162] on div at bounding box center [769, 165] width 3 height 21
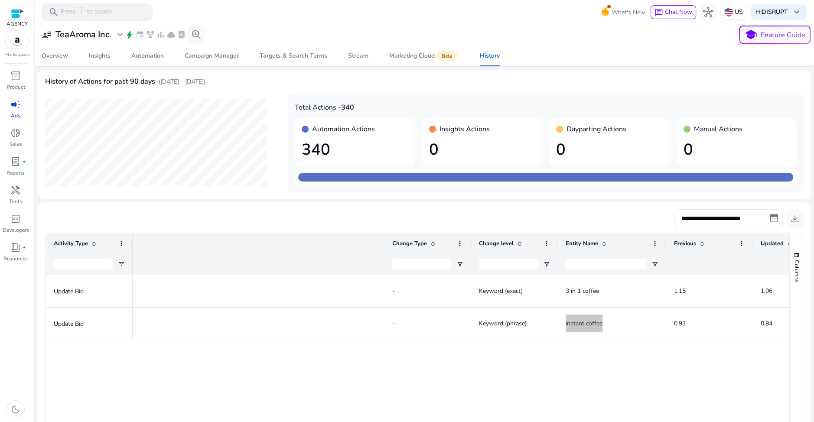
scroll to position [0, 369]
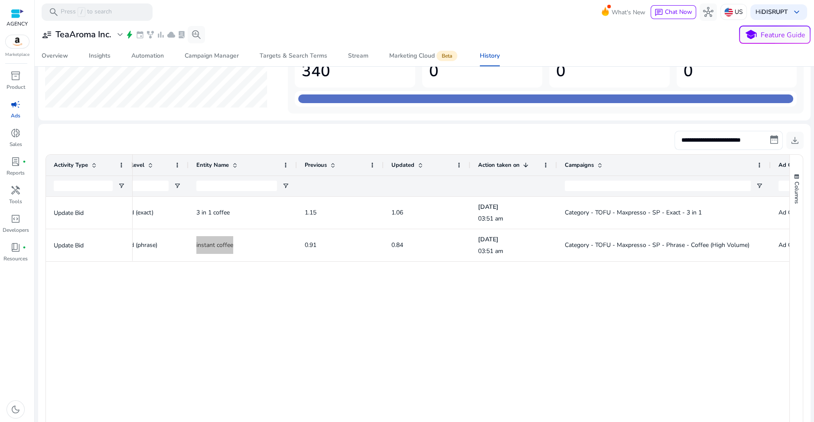
scroll to position [0, 369]
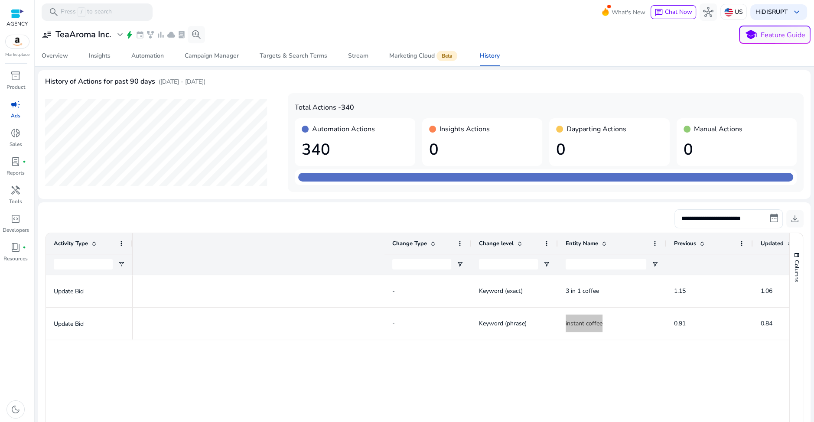
scroll to position [0, 369]
